Goal: Task Accomplishment & Management: Use online tool/utility

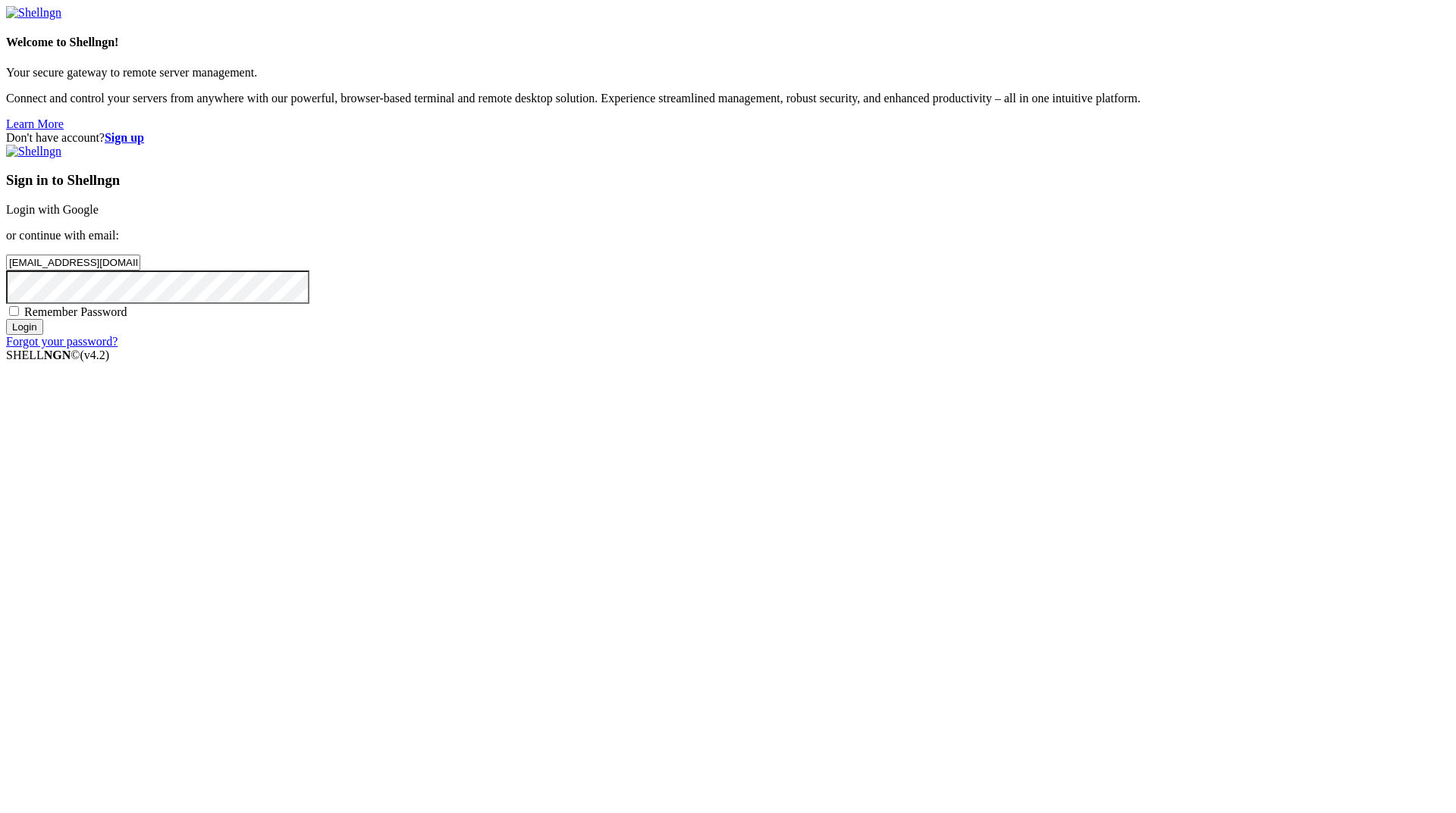
click at [43, 335] on input "Login" at bounding box center [24, 326] width 37 height 16
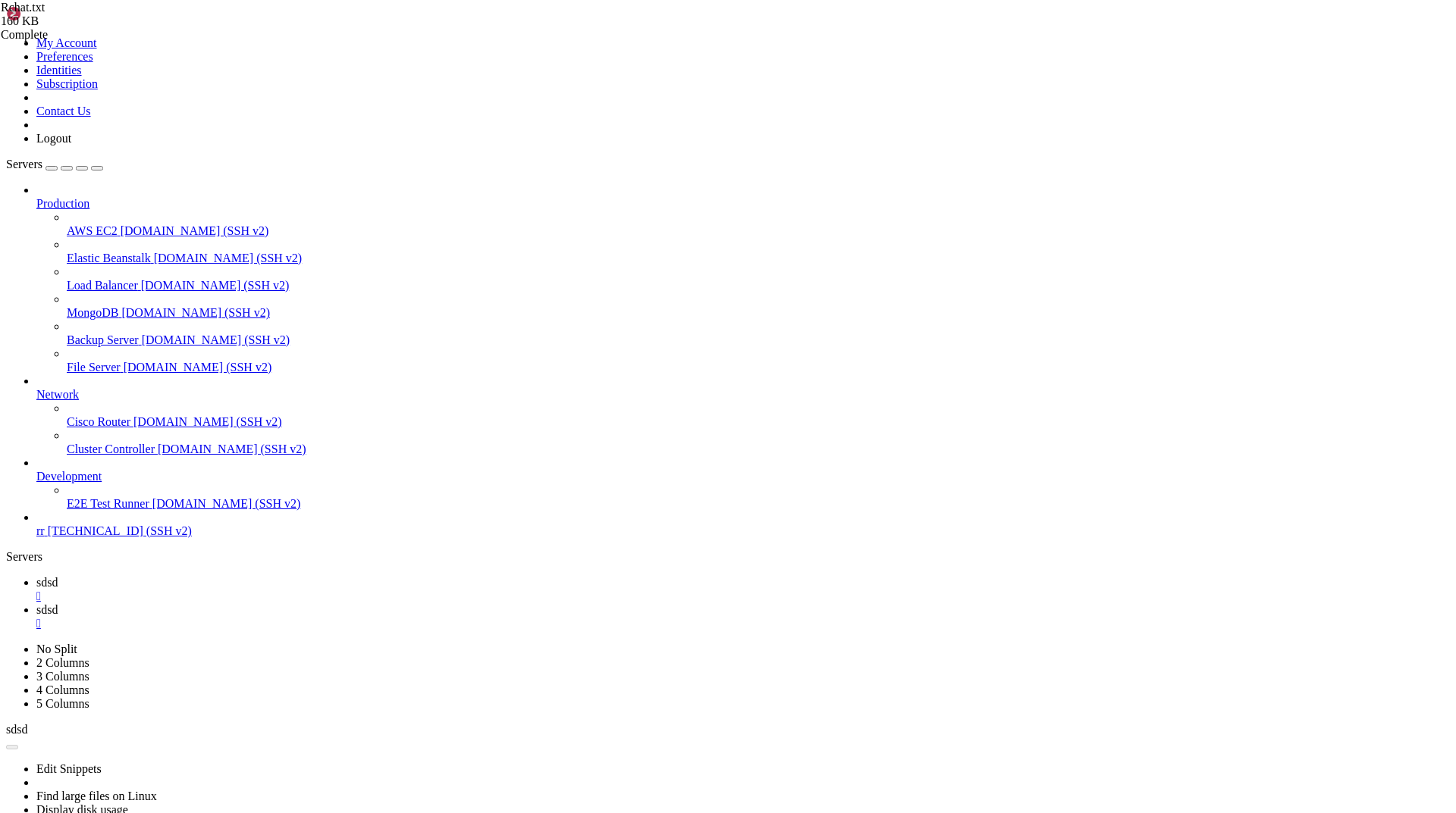
scroll to position [16263, 0]
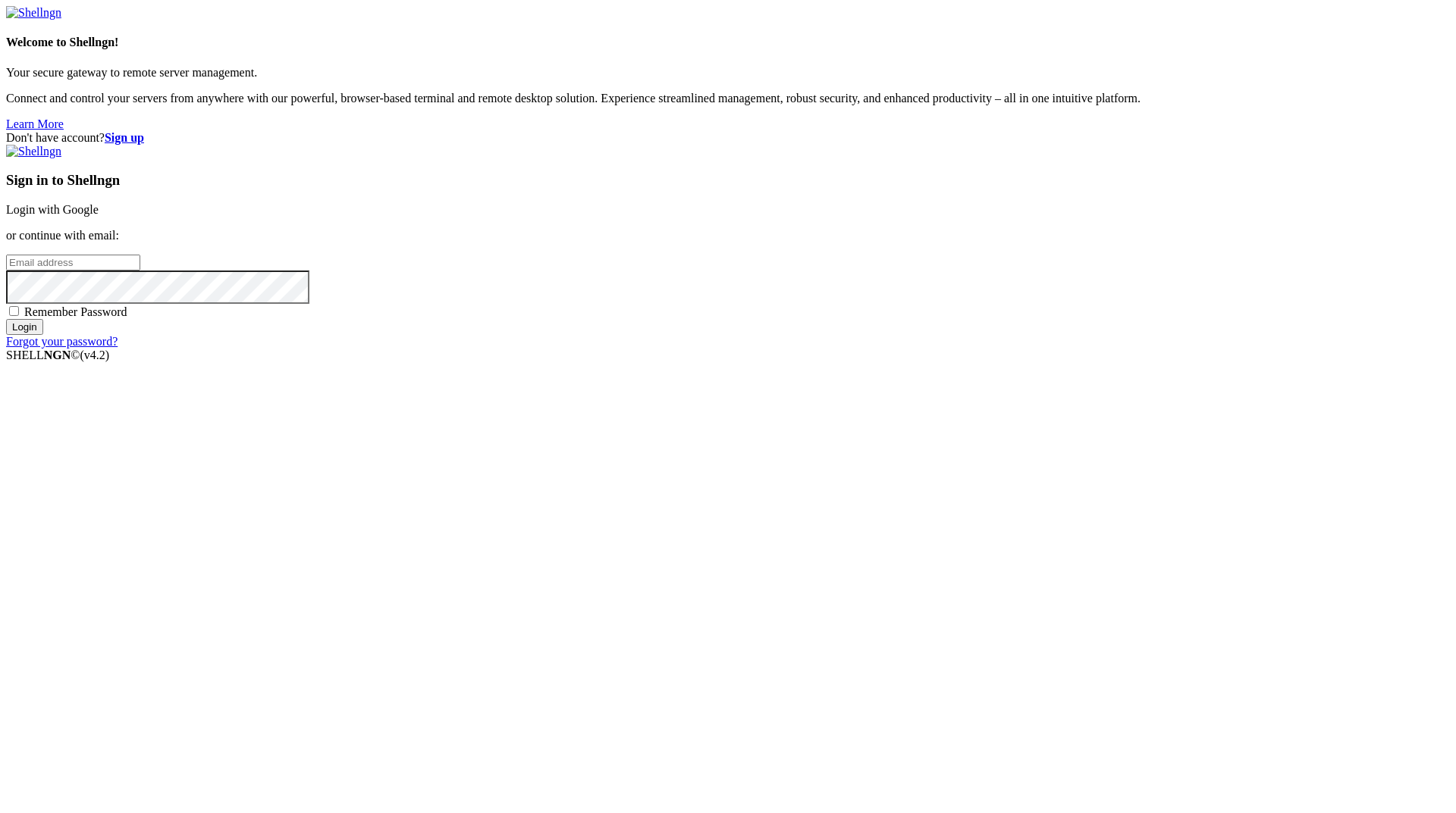
type input "kojatag950@aupvs.com"
click at [140, 271] on input "kojatag950@aupvs.com" at bounding box center [73, 262] width 134 height 16
drag, startPoint x: 955, startPoint y: 400, endPoint x: 697, endPoint y: 400, distance: 258.0
click at [697, 349] on div "Don't have account? Sign up Sign in to Shellngn Login with Google or continue w…" at bounding box center [727, 239] width 1444 height 218
click at [1409, 349] on div "Don't have account? Sign up Sign in to Shellngn Login with Google or continue w…" at bounding box center [727, 239] width 1444 height 218
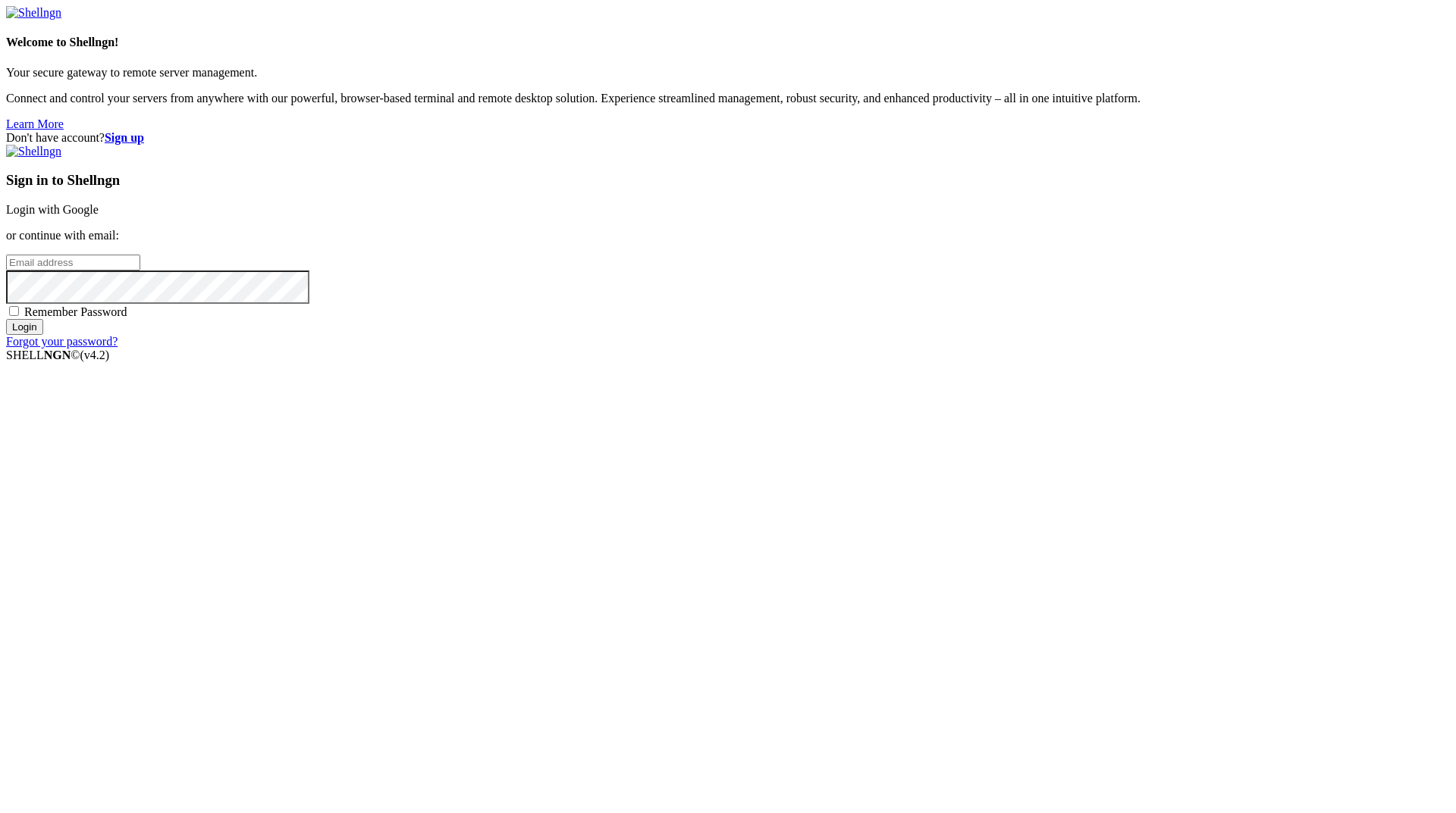
click at [140, 271] on input "email" at bounding box center [73, 262] width 134 height 16
paste input "zigetoxy@fxzig.com"
type input "zigetoxy@fxzig.com"
click at [711, 349] on div "Don't have account? Sign up Sign in to Shellngn Login with Google or continue w…" at bounding box center [727, 239] width 1444 height 218
click at [6, 319] on input "Login" at bounding box center [24, 326] width 37 height 16
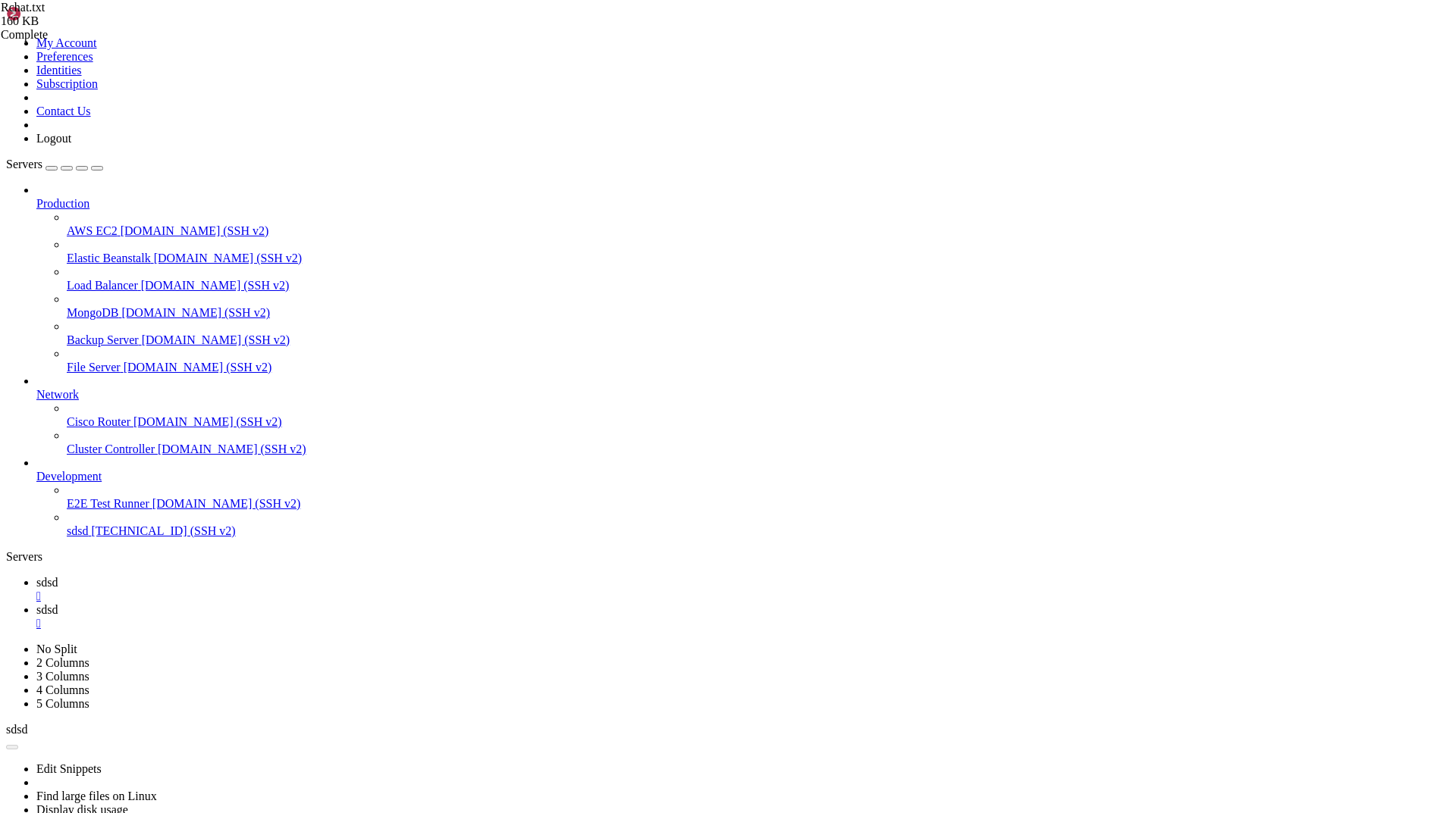
scroll to position [16263, 0]
click at [108, 537] on span "[TECHNICAL_ID] (SSH v2)" at bounding box center [163, 532] width 144 height 13
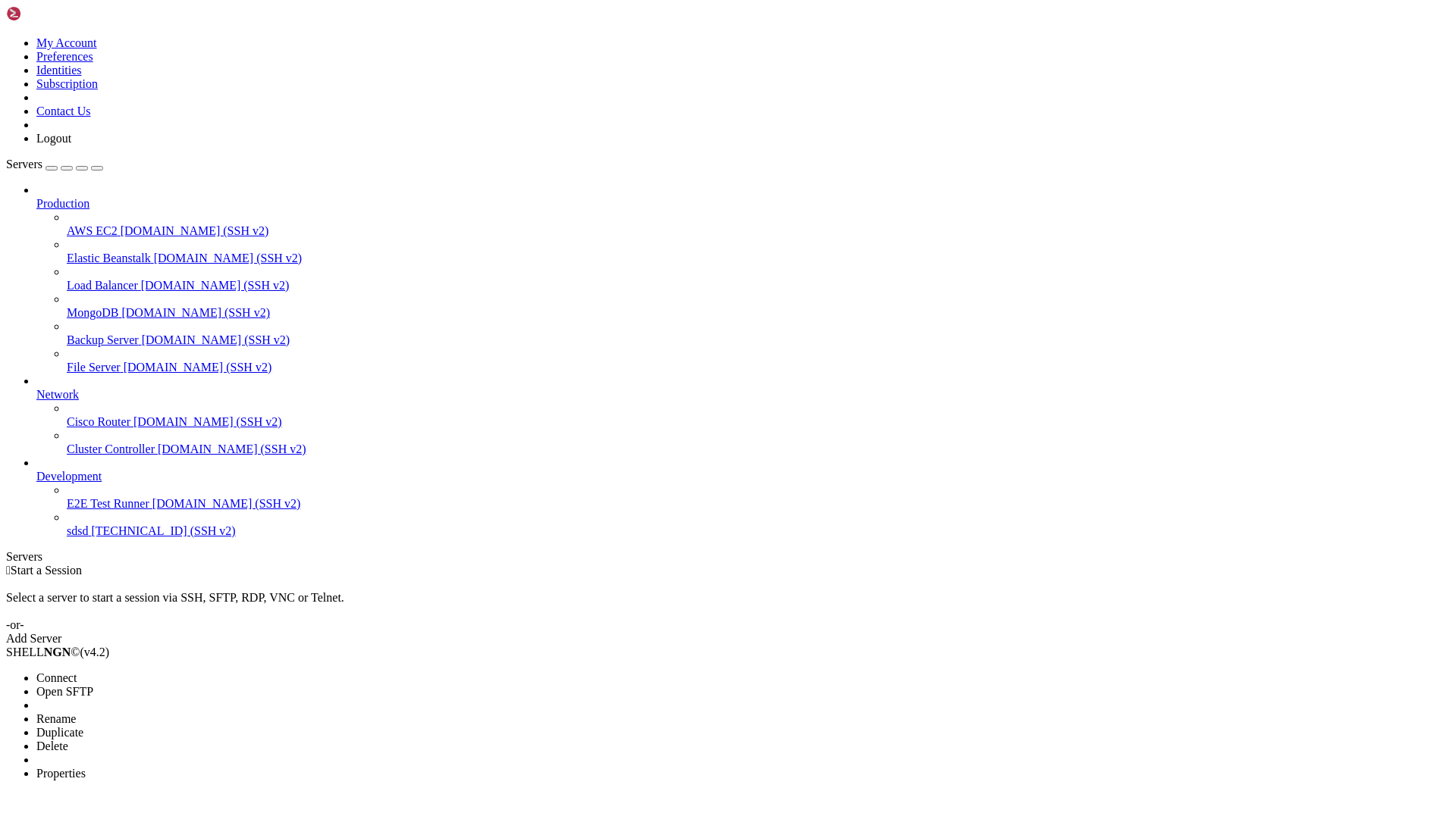
click at [85, 767] on span "Properties" at bounding box center [61, 774] width 50 height 13
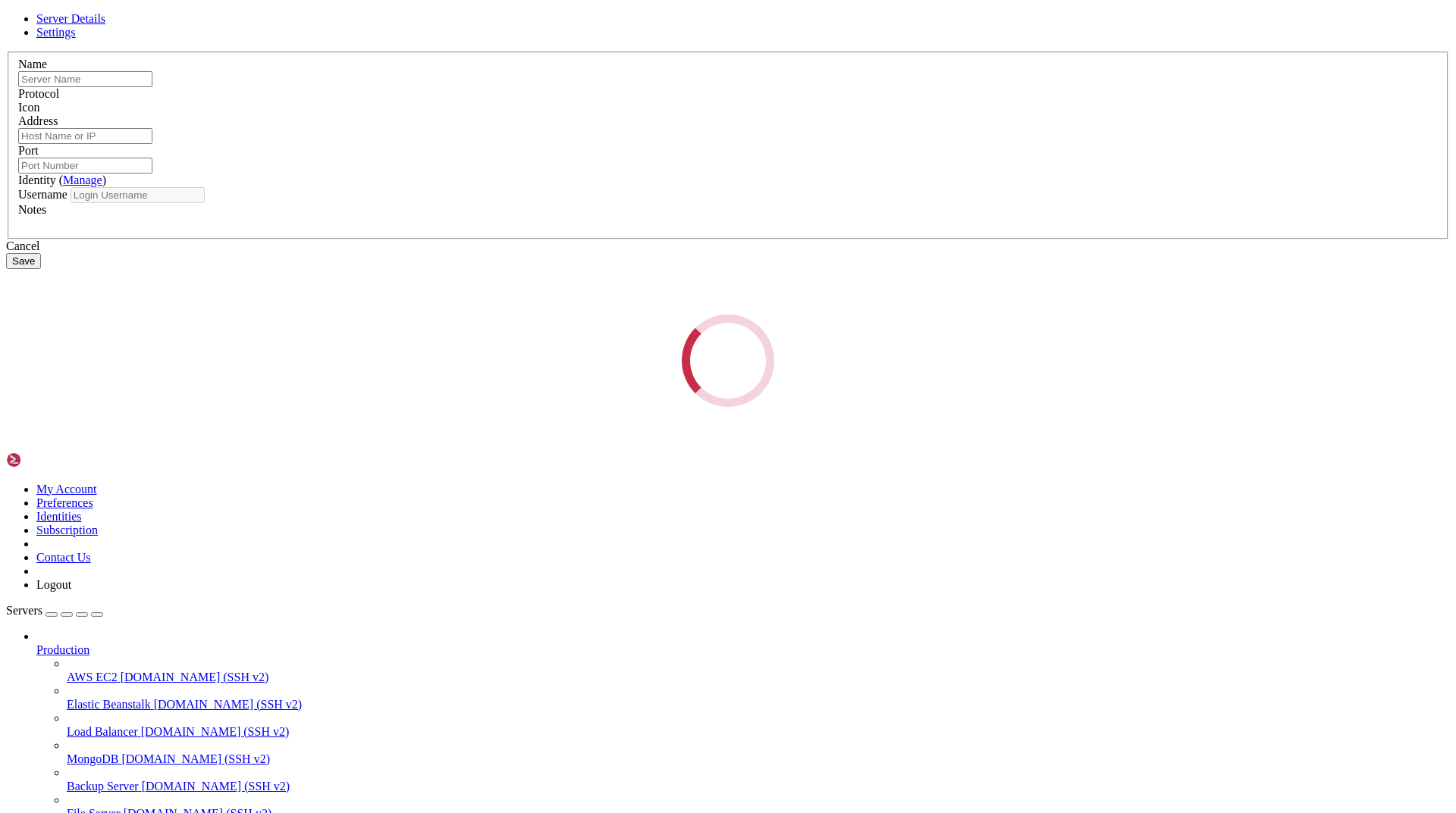
type input "sdsd"
type input "[TECHNICAL_ID]"
type input "22"
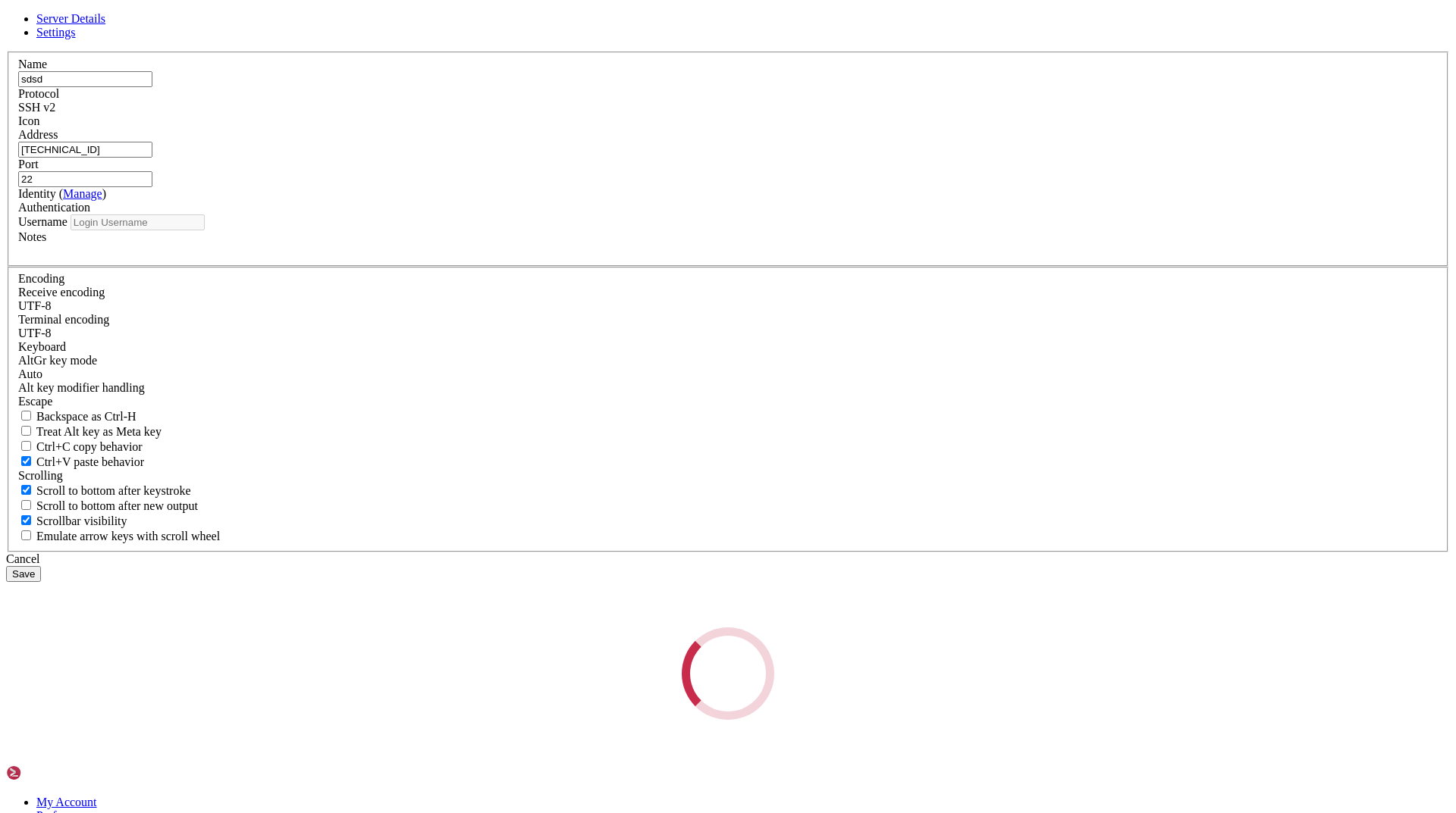
type input "ubuntu"
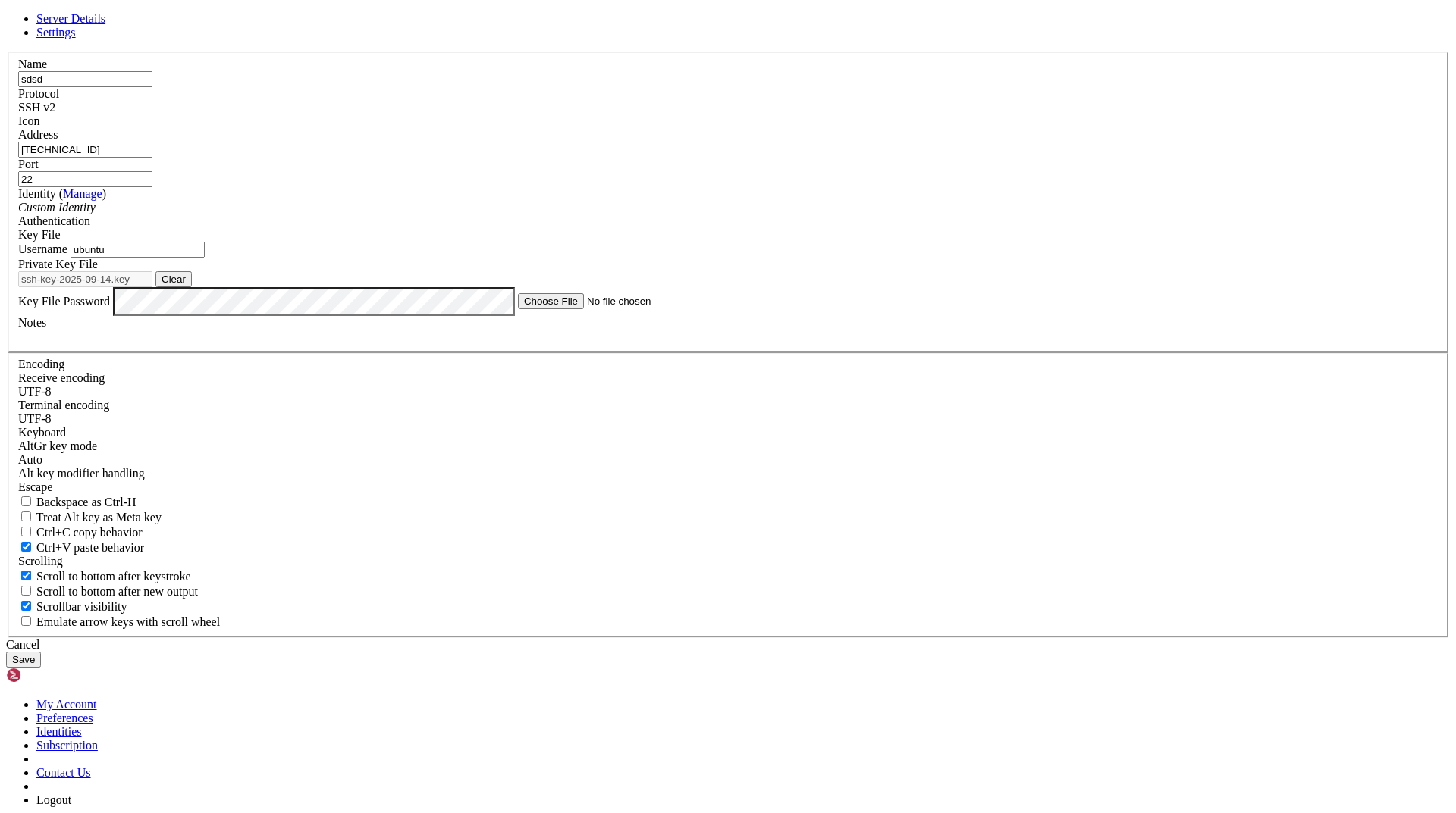
drag, startPoint x: 622, startPoint y: 285, endPoint x: 453, endPoint y: 285, distance: 169.0
click at [453, 285] on div "Server Details Settings Name sdsd Protocol SSH v2 Icon" at bounding box center [727, 340] width 1444 height 656
click at [6, 51] on icon at bounding box center [6, 51] width 0 height 0
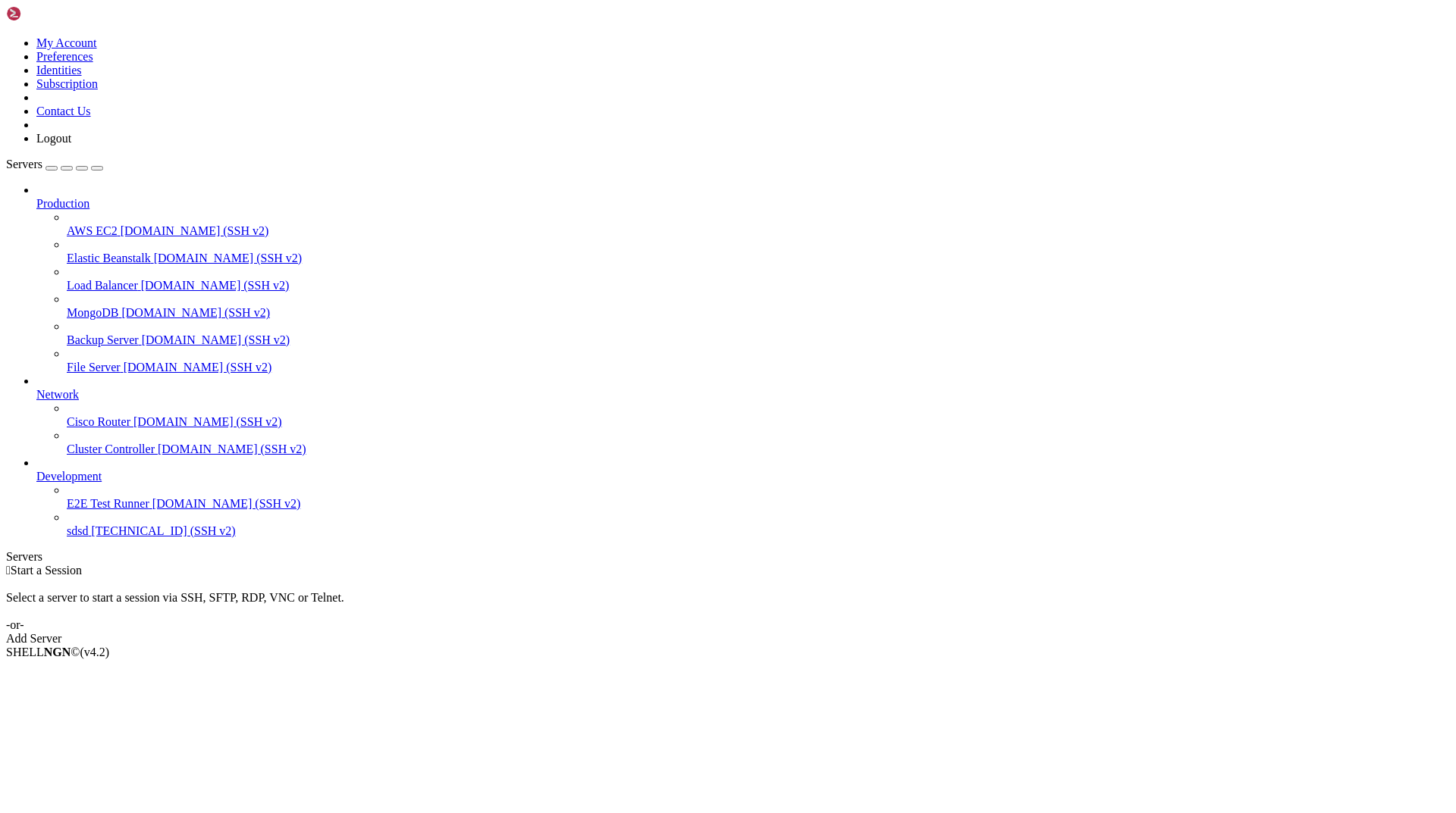
click at [88, 537] on span "sdsd" at bounding box center [78, 532] width 22 height 13
